Goal: Contribute content

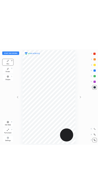
scroll to position [194, 107]
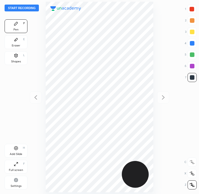
click at [21, 5] on button "Start recording" at bounding box center [22, 8] width 34 height 7
click at [192, 9] on div at bounding box center [191, 9] width 5 height 5
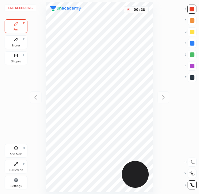
click at [193, 67] on div at bounding box center [191, 66] width 5 height 5
click at [193, 42] on div at bounding box center [191, 43] width 5 height 5
click at [191, 77] on div at bounding box center [191, 77] width 5 height 5
click at [194, 52] on div at bounding box center [191, 54] width 9 height 9
click at [192, 67] on div at bounding box center [191, 66] width 5 height 5
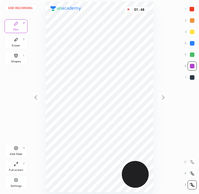
click at [191, 76] on div at bounding box center [191, 77] width 5 height 5
click at [193, 44] on div at bounding box center [191, 43] width 5 height 5
click at [190, 68] on div at bounding box center [191, 66] width 5 height 5
click at [20, 157] on div "Add Slide H" at bounding box center [16, 151] width 23 height 14
click at [191, 8] on div at bounding box center [191, 9] width 5 height 5
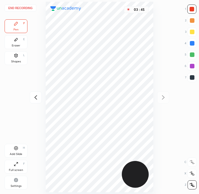
click at [190, 55] on div at bounding box center [191, 55] width 5 height 5
click at [191, 55] on div at bounding box center [191, 55] width 5 height 5
click at [193, 7] on div at bounding box center [191, 9] width 5 height 5
click at [195, 53] on div at bounding box center [191, 54] width 9 height 9
click at [193, 44] on div at bounding box center [191, 43] width 5 height 5
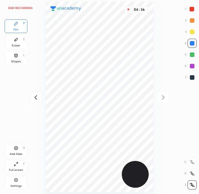
click at [189, 74] on div at bounding box center [191, 77] width 9 height 9
click at [192, 161] on icon at bounding box center [191, 162] width 5 height 4
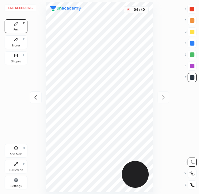
click at [189, 185] on div at bounding box center [191, 185] width 9 height 9
click at [193, 44] on div at bounding box center [191, 43] width 5 height 5
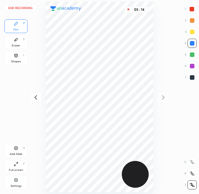
click at [195, 77] on div at bounding box center [191, 77] width 9 height 9
click at [40, 101] on div at bounding box center [36, 98] width 12 height 12
click at [163, 101] on div at bounding box center [163, 98] width 12 height 12
click at [190, 59] on div at bounding box center [191, 54] width 9 height 9
click at [175, 97] on div "End recording 1 2 3 4 5 6 7 R O A L C X Z Erase all C X Z Pen P Eraser E Shapes…" at bounding box center [99, 97] width 199 height 194
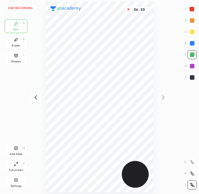
click at [197, 193] on div "End recording 1 2 3 4 5 6 7 R O A L C X Z Erase all C X Z Pen P Eraser E Shapes…" at bounding box center [99, 97] width 199 height 194
click at [33, 96] on icon at bounding box center [35, 97] width 7 height 7
click at [193, 45] on div at bounding box center [191, 43] width 5 height 5
click at [191, 78] on div at bounding box center [191, 77] width 5 height 5
click at [193, 43] on div at bounding box center [191, 43] width 5 height 5
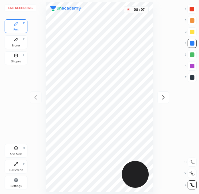
click at [193, 78] on div at bounding box center [191, 77] width 5 height 5
click at [193, 46] on div at bounding box center [191, 43] width 9 height 9
click at [17, 154] on div "Add Slide" at bounding box center [16, 154] width 13 height 3
click at [192, 50] on div "1 2 3 4 5 6 7" at bounding box center [190, 45] width 12 height 80
click at [193, 77] on div at bounding box center [191, 77] width 5 height 5
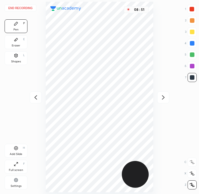
click at [193, 66] on div at bounding box center [191, 66] width 5 height 5
click at [189, 9] on div at bounding box center [191, 9] width 5 height 5
click at [191, 9] on div at bounding box center [191, 9] width 5 height 5
click at [190, 33] on div at bounding box center [191, 32] width 5 height 5
click at [14, 43] on div "Eraser E" at bounding box center [16, 42] width 23 height 14
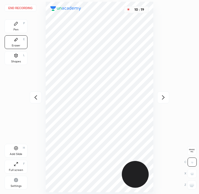
click at [11, 31] on div "Pen P" at bounding box center [16, 26] width 23 height 14
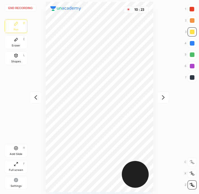
click at [36, 95] on icon at bounding box center [35, 97] width 7 height 7
click at [22, 7] on button "End recording" at bounding box center [21, 8] width 32 height 7
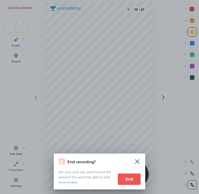
click at [129, 180] on button "End" at bounding box center [129, 179] width 23 height 11
